Goal: Information Seeking & Learning: Check status

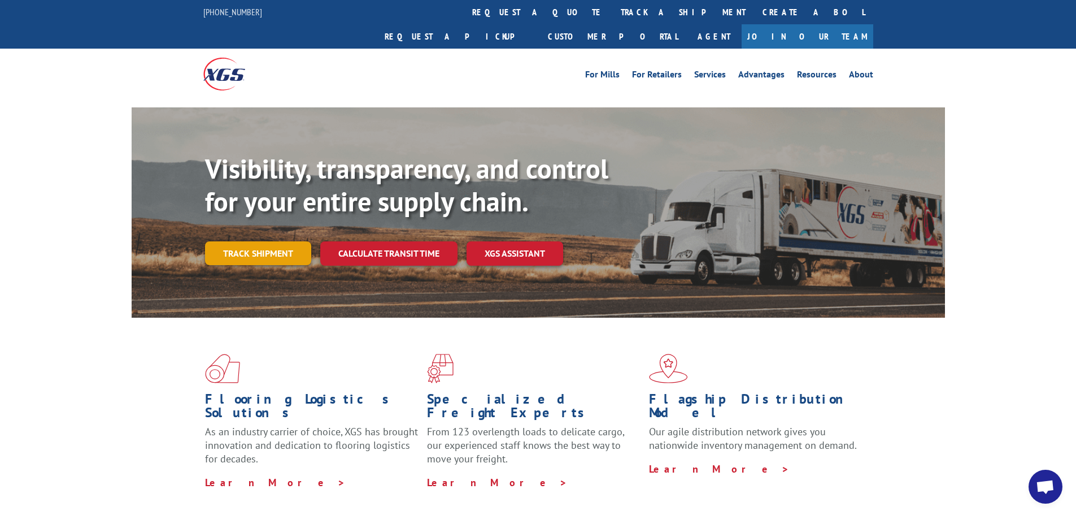
click at [232, 241] on link "Track shipment" at bounding box center [258, 253] width 106 height 24
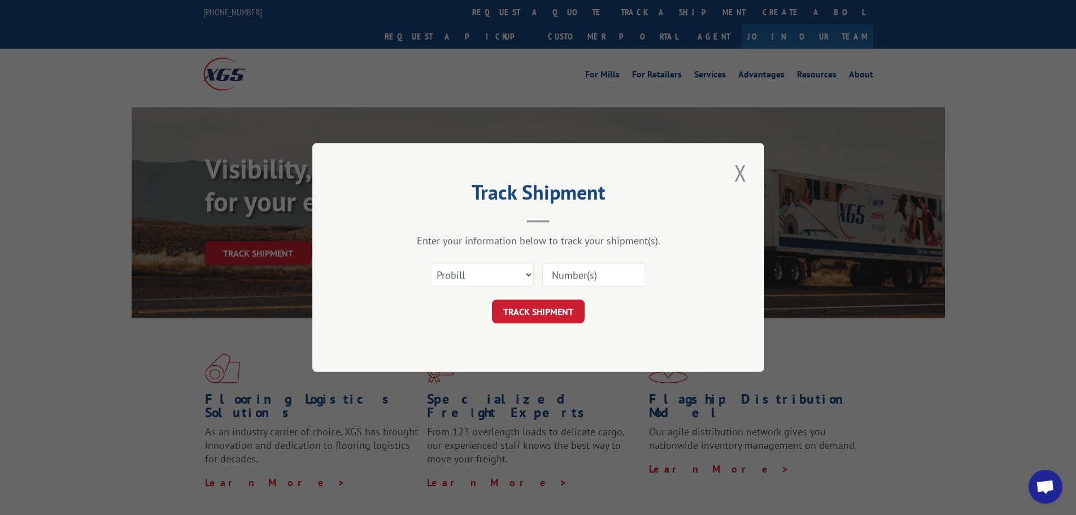
click at [564, 270] on input at bounding box center [594, 275] width 104 height 24
paste input "127976094"
type input "127976094"
click at [512, 306] on button "TRACK SHIPMENT" at bounding box center [538, 311] width 93 height 24
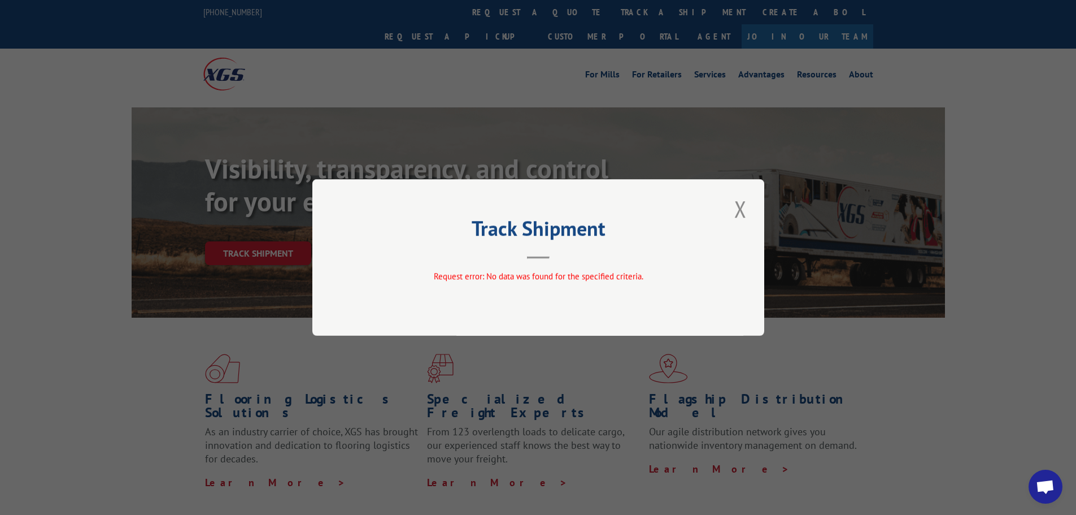
click at [731, 210] on div "Track Shipment Request error: No data was found for the specified criteria." at bounding box center [538, 257] width 452 height 157
click at [738, 211] on button "Close modal" at bounding box center [740, 208] width 19 height 31
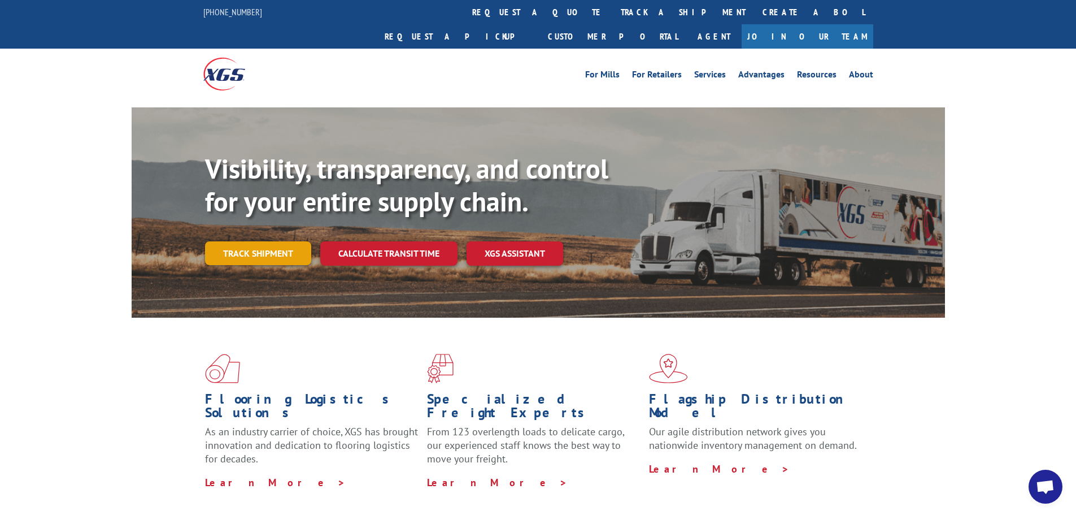
click at [244, 241] on link "Track shipment" at bounding box center [258, 253] width 106 height 24
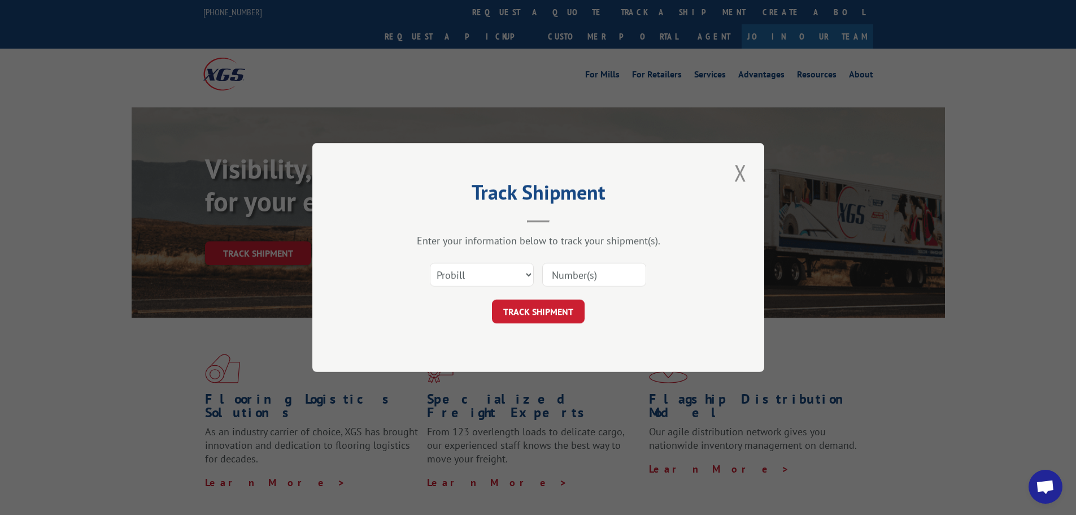
paste input "127976094"
type input "127976094"
drag, startPoint x: 612, startPoint y: 276, endPoint x: 524, endPoint y: 276, distance: 87.6
click at [524, 276] on div "Select category... Probill BOL PO 127976094" at bounding box center [538, 274] width 339 height 37
